Goal: Transaction & Acquisition: Purchase product/service

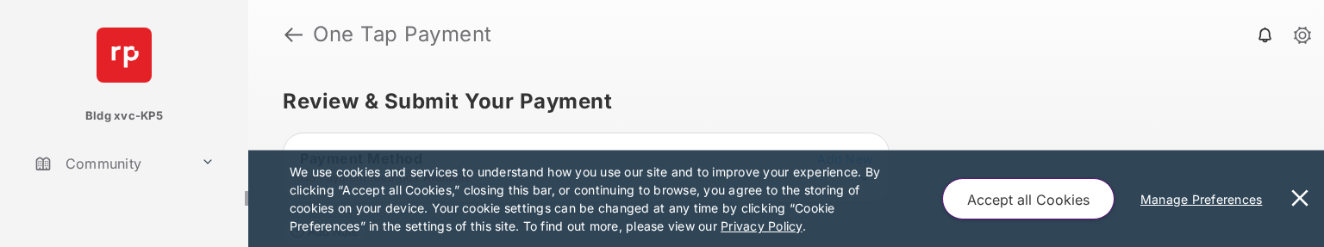
click at [1041, 204] on button "Accept all Cookies" at bounding box center [1028, 198] width 172 height 41
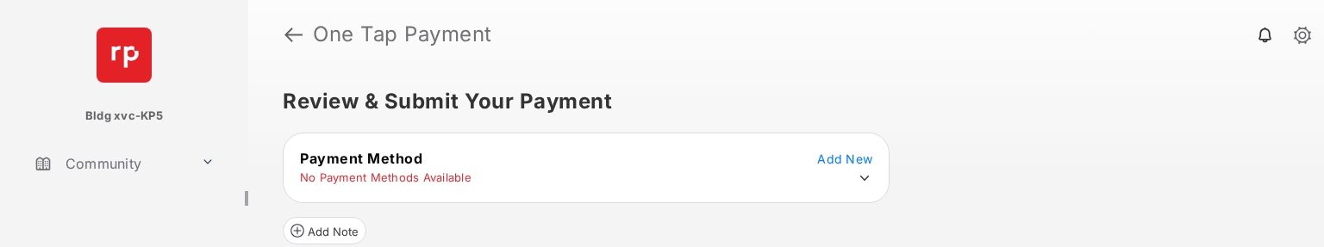
click at [864, 176] on icon at bounding box center [865, 179] width 16 height 16
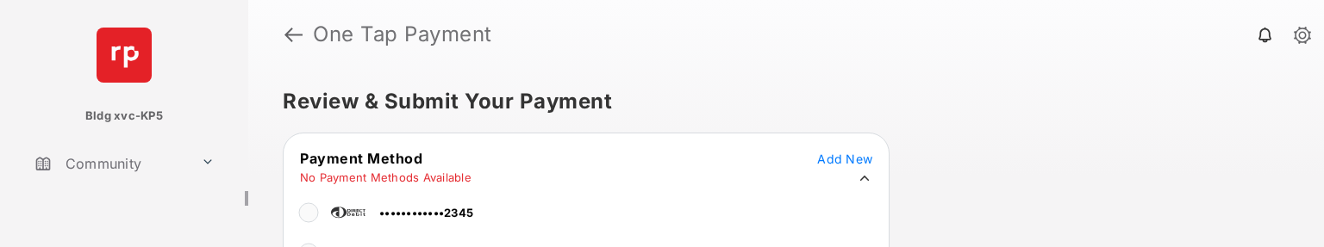
scroll to position [85, 0]
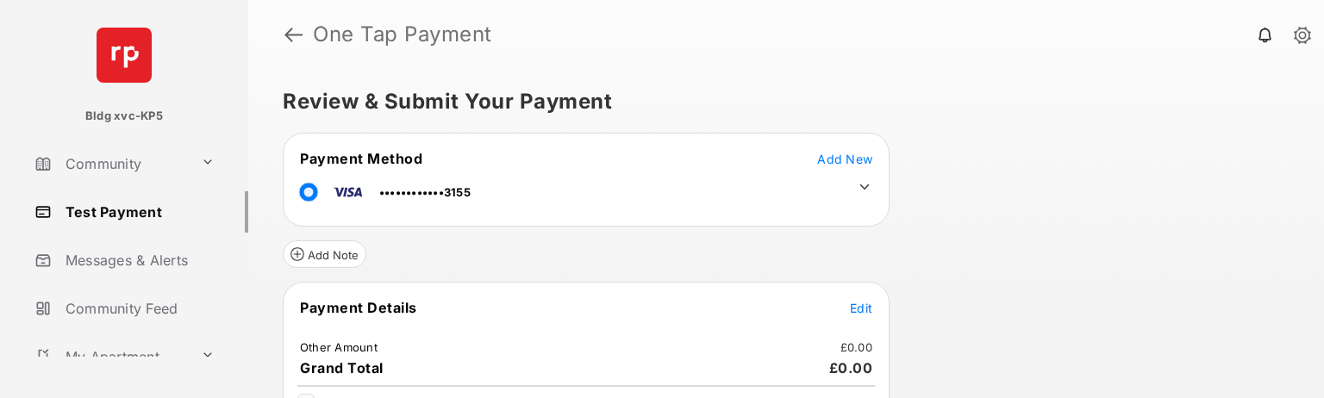
scroll to position [152, 0]
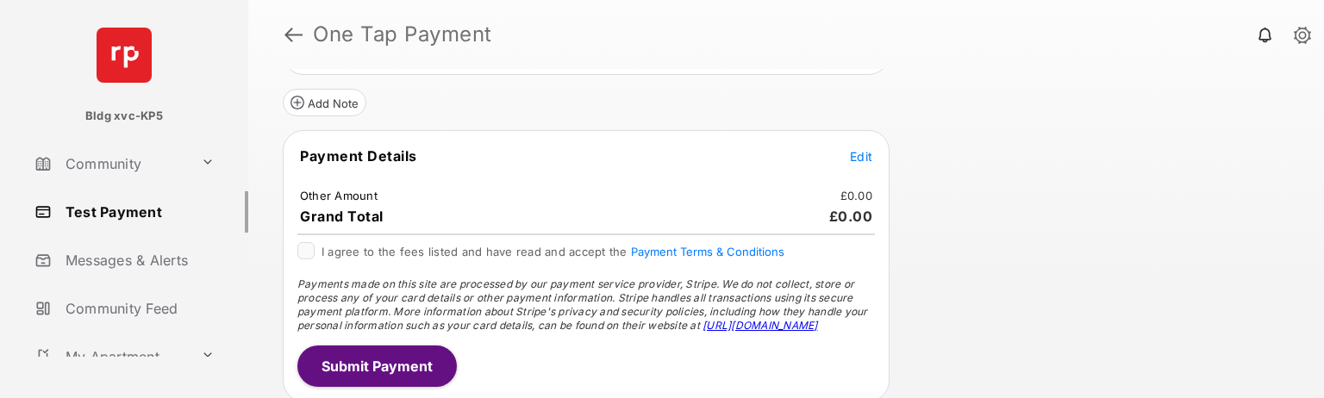
click at [862, 152] on span "Edit" at bounding box center [861, 156] width 22 height 15
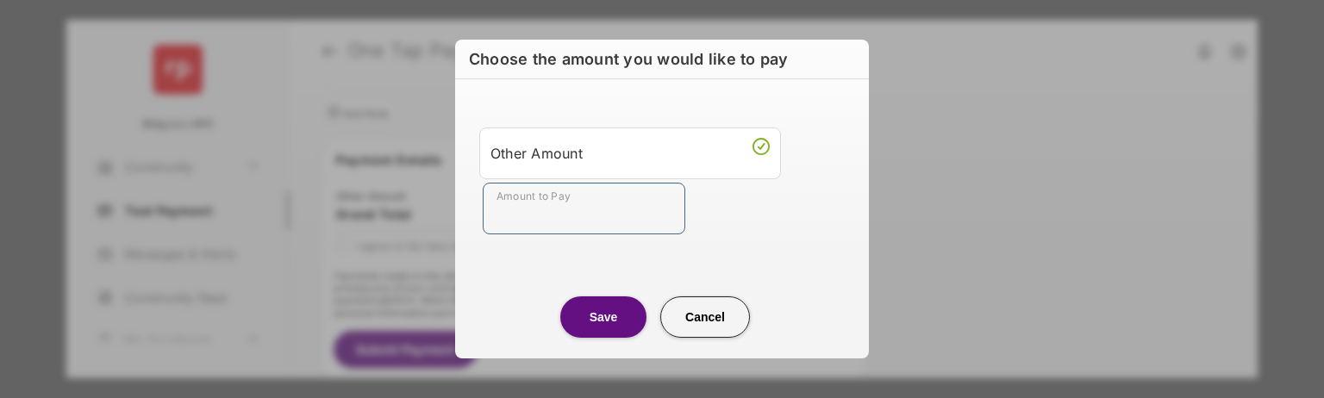
click at [548, 209] on input "Amount to Pay" at bounding box center [584, 209] width 203 height 52
type input "**"
click at [600, 319] on button "Save" at bounding box center [603, 317] width 86 height 41
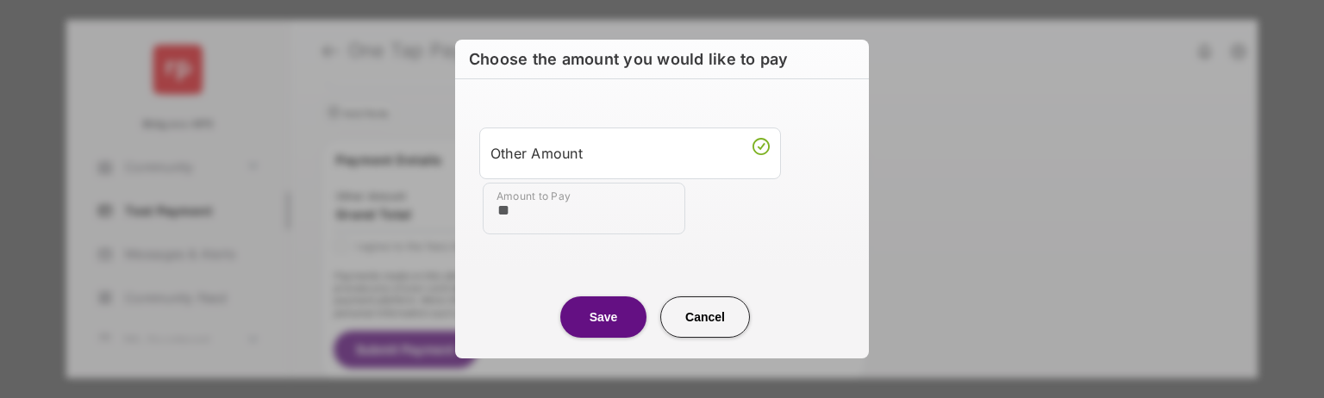
scroll to position [149, 0]
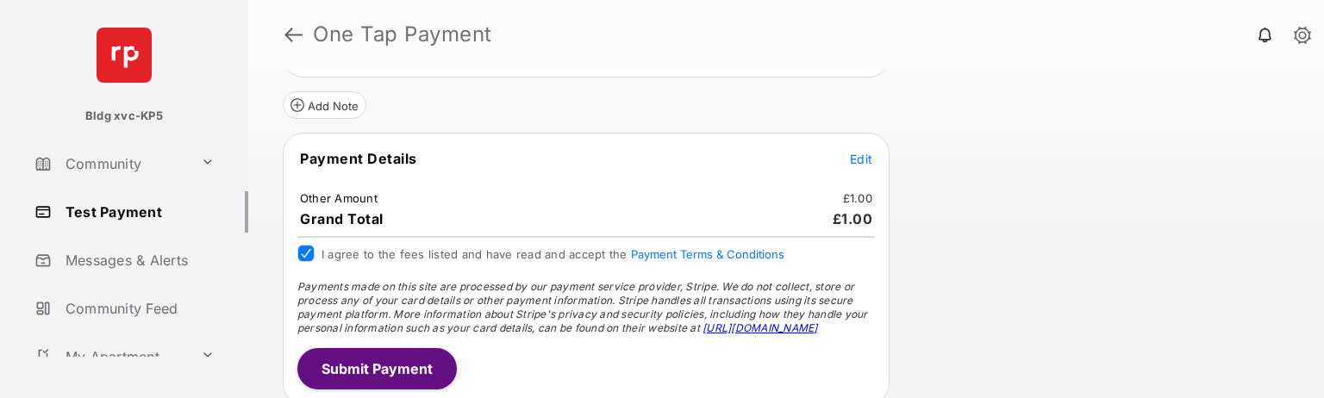
click at [366, 366] on button "Submit Payment" at bounding box center [376, 368] width 159 height 41
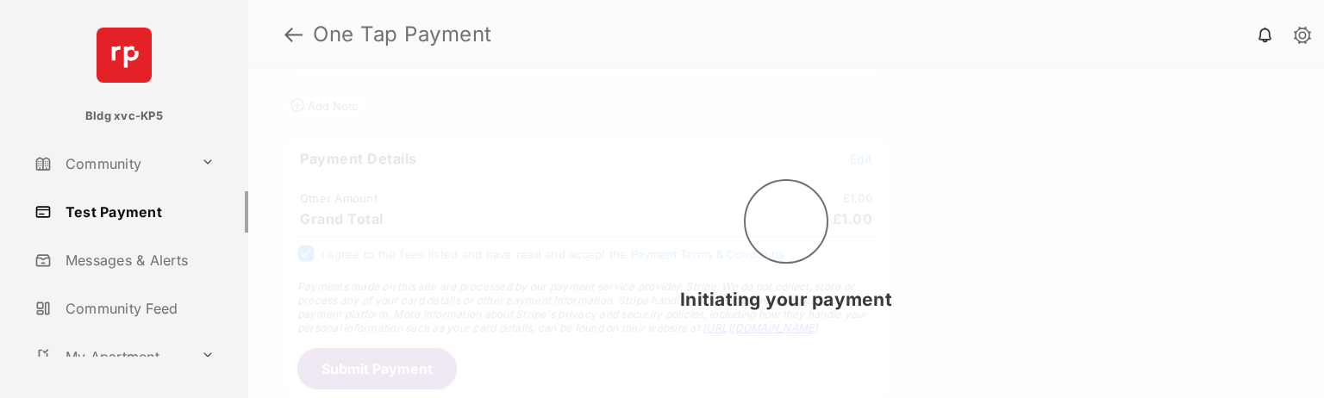
scroll to position [0, 0]
